Goal: Download file/media

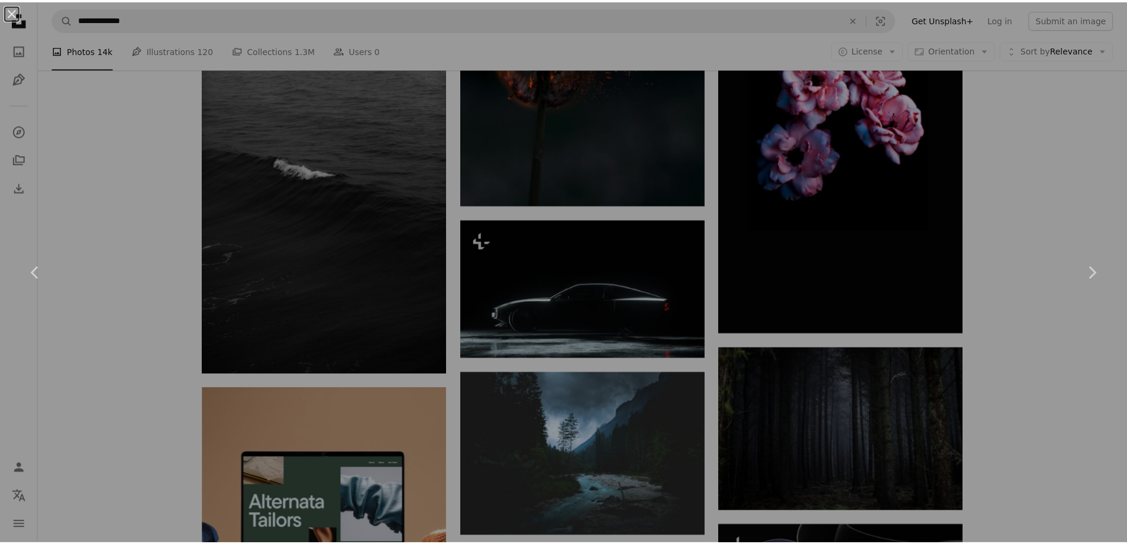
scroll to position [1573, 0]
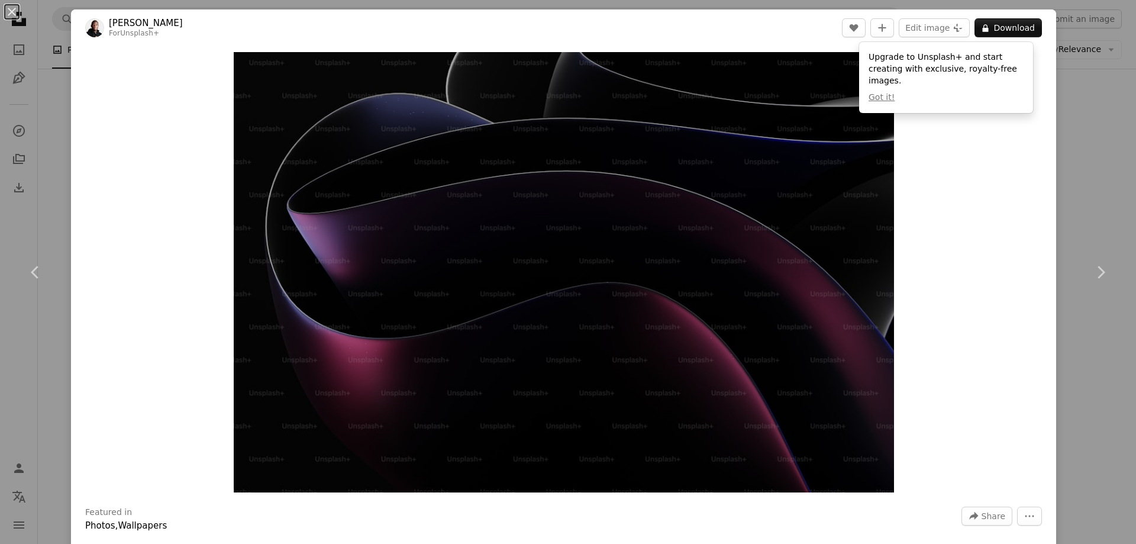
click at [1107, 146] on div "An X shape Chevron left Chevron right [PERSON_NAME] For Unsplash+ A heart A plu…" at bounding box center [568, 272] width 1136 height 544
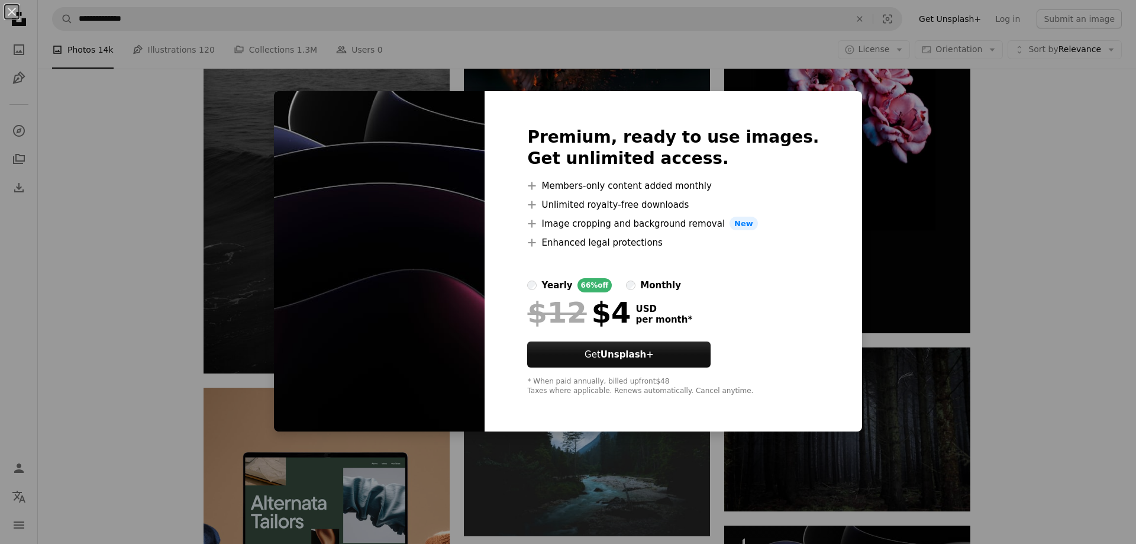
click at [929, 128] on div "An X shape Premium, ready to use images. Get unlimited access. A plus sign Memb…" at bounding box center [568, 272] width 1136 height 544
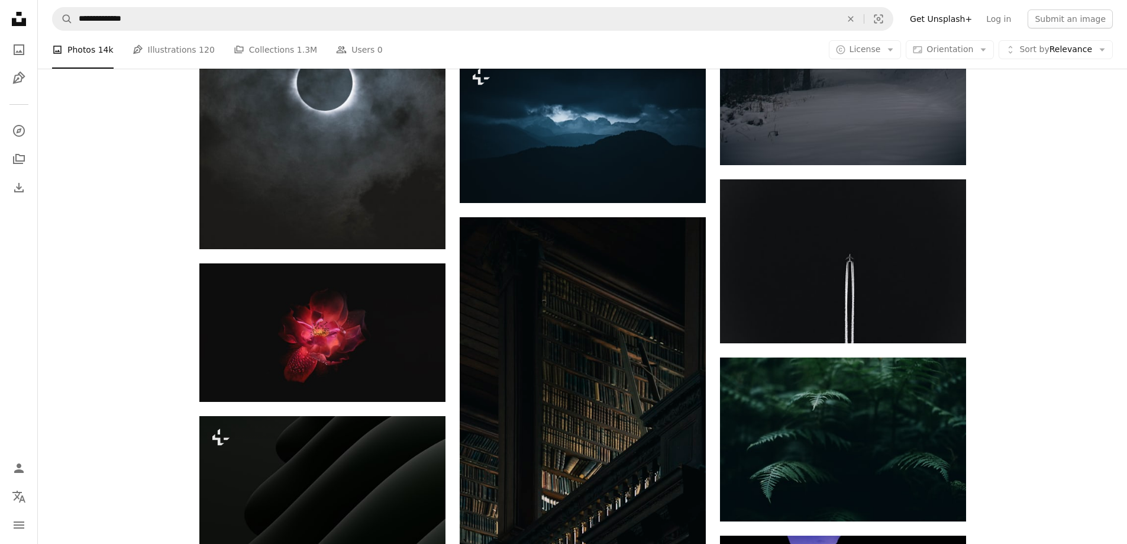
scroll to position [8910, 0]
